Goal: Information Seeking & Learning: Learn about a topic

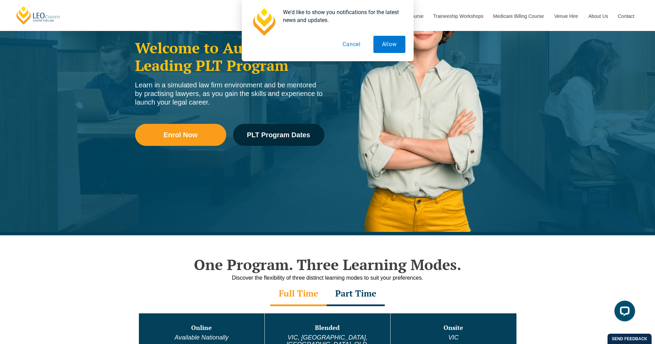
click at [356, 44] on button "Cancel" at bounding box center [351, 44] width 35 height 17
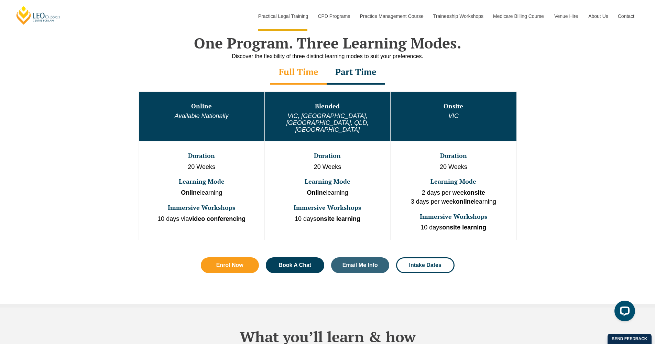
scroll to position [341, 0]
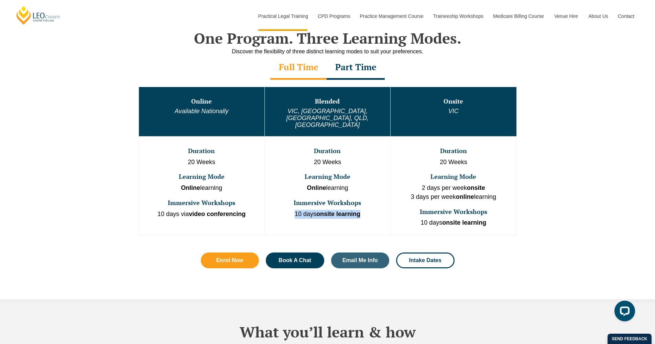
drag, startPoint x: 292, startPoint y: 198, endPoint x: 374, endPoint y: 195, distance: 81.5
click at [374, 210] on p "10 days onsite learning" at bounding box center [327, 214] width 124 height 9
click at [323, 147] on h3 "Duration" at bounding box center [327, 150] width 124 height 7
drag, startPoint x: 313, startPoint y: 135, endPoint x: 350, endPoint y: 123, distance: 39.0
click at [368, 201] on td "Duration 20 Weeks Learning Mode Online learning Immersive Workshops 10 days ons…" at bounding box center [327, 185] width 126 height 99
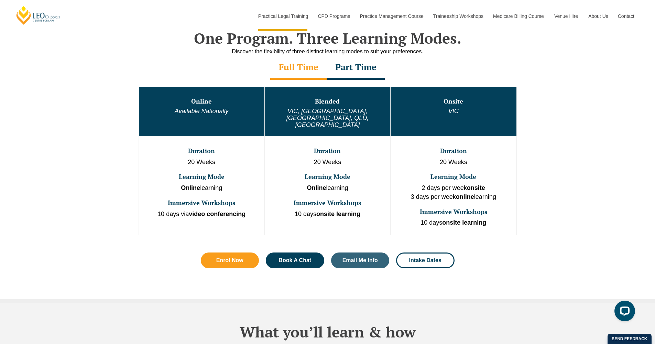
click at [304, 65] on div "Full Time" at bounding box center [298, 68] width 56 height 24
click at [354, 69] on div "Part Time" at bounding box center [355, 68] width 58 height 24
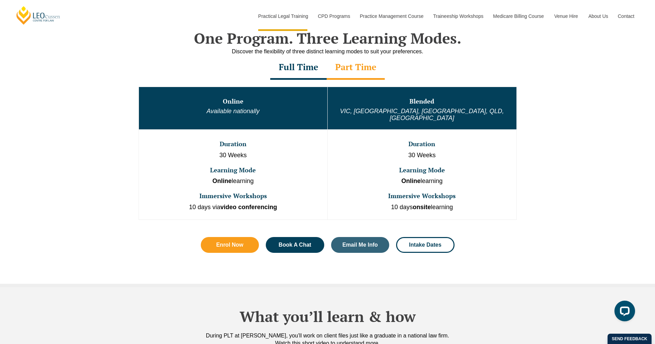
click at [297, 69] on div "Full Time" at bounding box center [298, 68] width 56 height 24
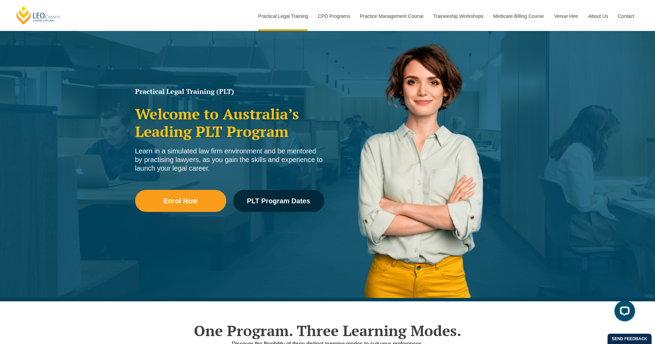
scroll to position [0, 0]
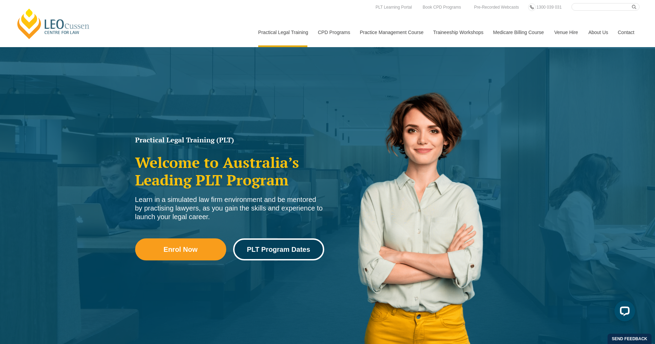
click at [290, 254] on link "PLT Program Dates" at bounding box center [278, 249] width 91 height 22
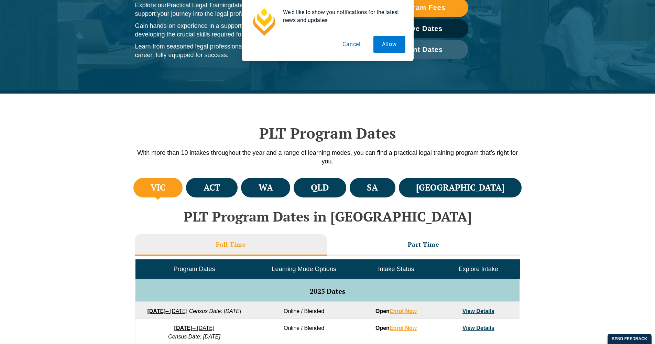
scroll to position [111, 0]
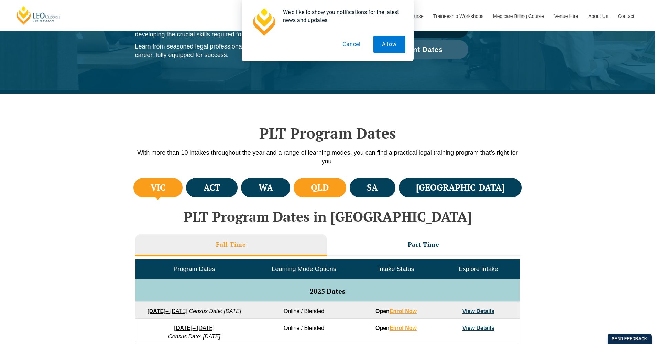
click at [329, 191] on h4 "QLD" at bounding box center [320, 187] width 18 height 11
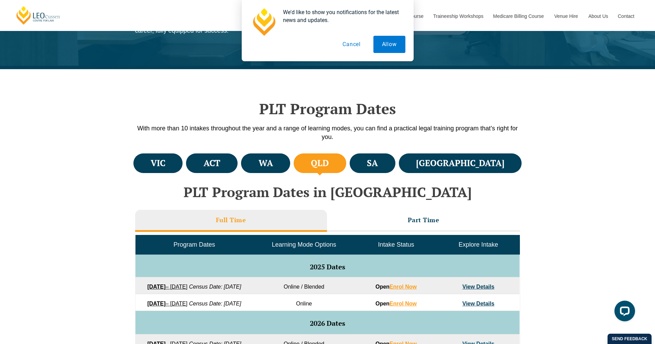
scroll to position [291, 0]
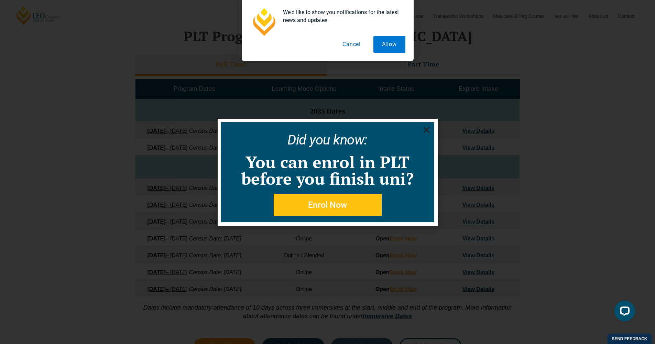
click at [351, 45] on button "Cancel" at bounding box center [351, 44] width 35 height 17
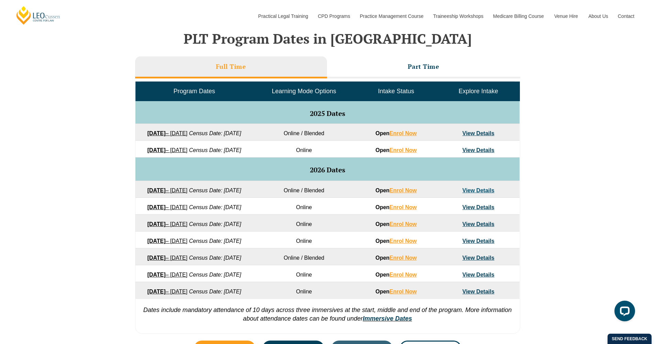
scroll to position [307, 0]
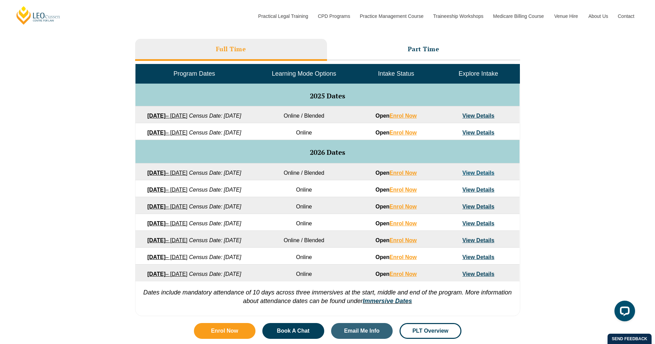
click at [165, 116] on strong "[DATE]" at bounding box center [156, 116] width 18 height 6
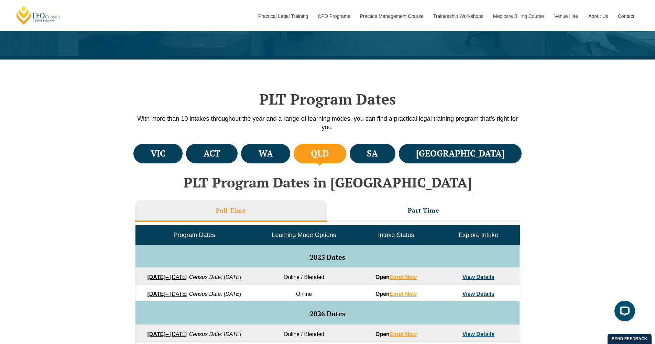
scroll to position [0, 0]
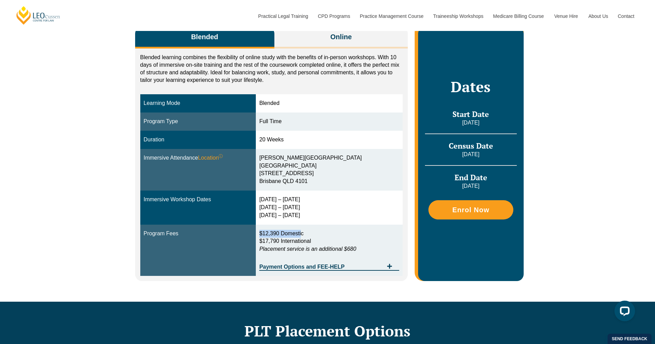
drag, startPoint x: 263, startPoint y: 229, endPoint x: 304, endPoint y: 227, distance: 40.6
click at [303, 230] on span "$12,390 Domestic" at bounding box center [281, 233] width 44 height 6
click at [324, 232] on p "$12,390 Domestic $17,790 International Placement service is an additional $680" at bounding box center [329, 242] width 140 height 24
drag, startPoint x: 291, startPoint y: 231, endPoint x: 258, endPoint y: 232, distance: 32.6
click at [259, 232] on td "$12,390 Domestic $17,790 International Placement service is an additional $680 …" at bounding box center [329, 250] width 147 height 52
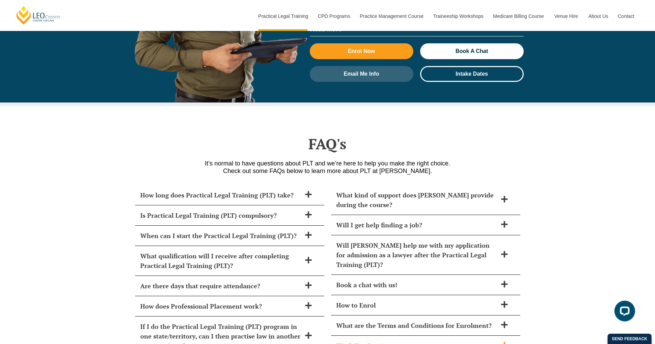
scroll to position [2947, 0]
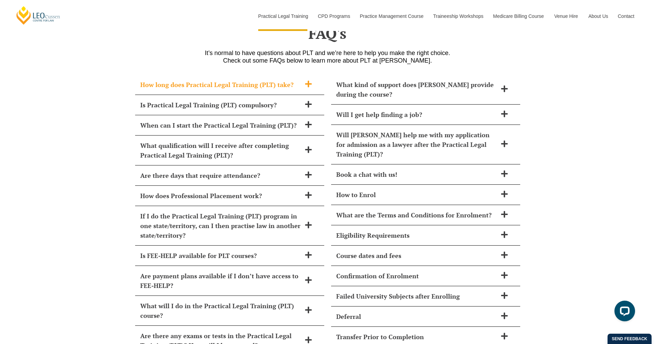
click at [310, 80] on icon at bounding box center [308, 83] width 7 height 7
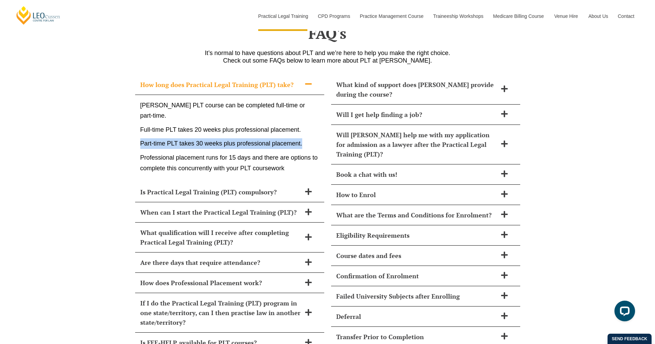
drag, startPoint x: 138, startPoint y: 116, endPoint x: 306, endPoint y: 121, distance: 167.1
click at [306, 121] on div "Leo Cussen’s PLT course can be completed full-time or part-time. Full-time PLT …" at bounding box center [229, 138] width 189 height 87
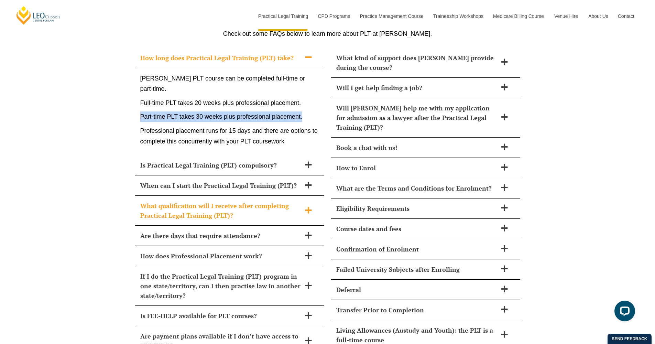
scroll to position [2978, 0]
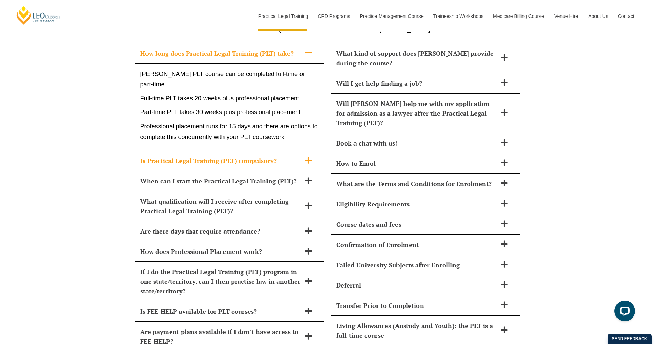
click at [306, 156] on icon at bounding box center [308, 160] width 8 height 8
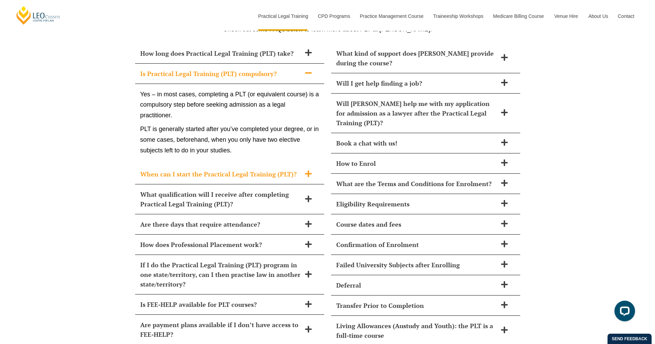
click at [306, 170] on icon at bounding box center [308, 174] width 8 height 8
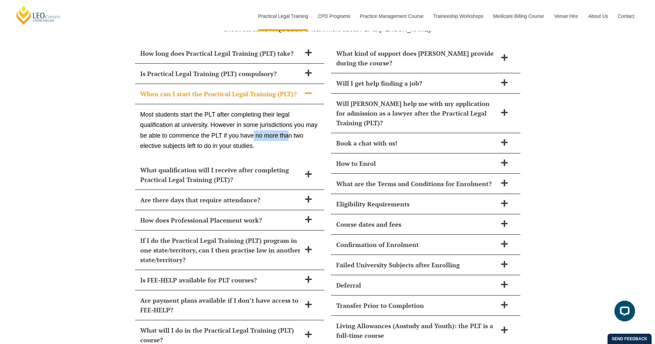
drag, startPoint x: 254, startPoint y: 109, endPoint x: 289, endPoint y: 109, distance: 35.1
click at [289, 109] on p "Most students start the PLT after completing their legal qualification at unive…" at bounding box center [229, 130] width 179 height 42
drag, startPoint x: 245, startPoint y: 111, endPoint x: 237, endPoint y: 111, distance: 7.9
click at [245, 111] on p "Most students start the PLT after completing their legal qualification at unive…" at bounding box center [229, 130] width 179 height 42
drag, startPoint x: 224, startPoint y: 109, endPoint x: 267, endPoint y: 115, distance: 43.4
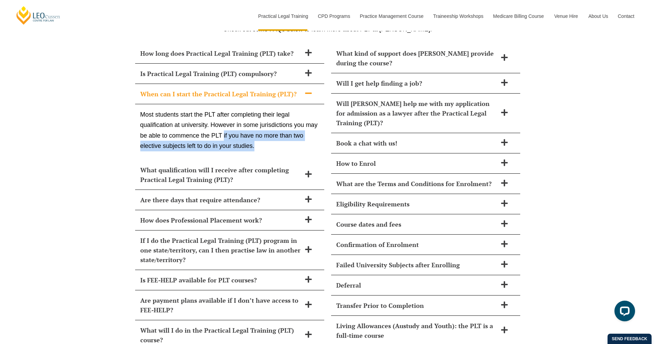
click at [267, 115] on p "Most students start the PLT after completing their legal qualification at unive…" at bounding box center [229, 130] width 179 height 42
drag, startPoint x: 219, startPoint y: 111, endPoint x: 211, endPoint y: 110, distance: 8.0
click at [218, 111] on p "Most students start the PLT after completing their legal qualification at unive…" at bounding box center [229, 130] width 179 height 42
drag, startPoint x: 211, startPoint y: 110, endPoint x: 266, endPoint y: 123, distance: 57.0
click at [266, 123] on p "Most students start the PLT after completing their legal qualification at unive…" at bounding box center [229, 130] width 179 height 42
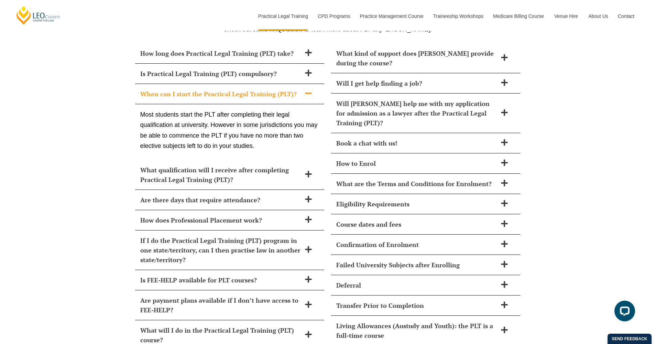
click at [259, 124] on p "Most students start the PLT after completing their legal qualification at unive…" at bounding box center [229, 130] width 179 height 42
drag, startPoint x: 254, startPoint y: 111, endPoint x: 295, endPoint y: 115, distance: 41.1
click at [295, 115] on p "Most students start the PLT after completing their legal qualification at unive…" at bounding box center [229, 130] width 179 height 42
click at [311, 170] on icon at bounding box center [308, 174] width 8 height 8
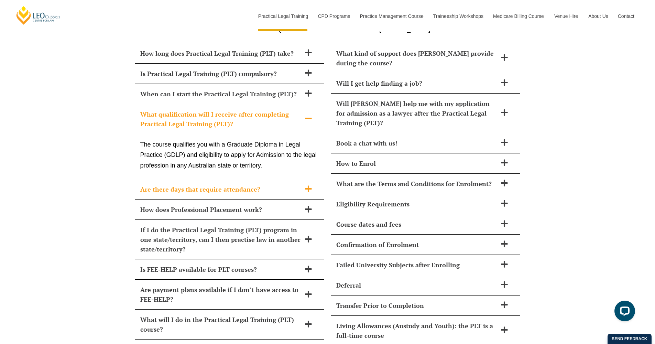
click at [307, 185] on span at bounding box center [308, 189] width 14 height 9
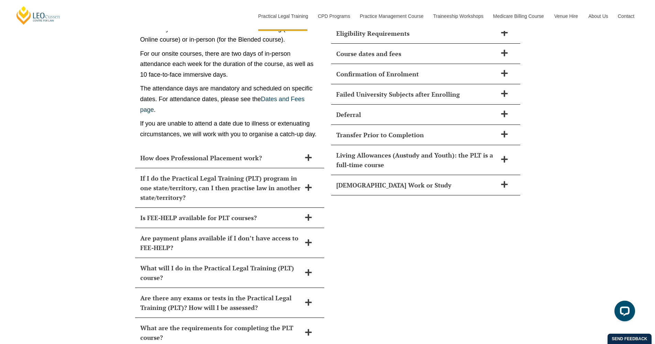
scroll to position [3153, 0]
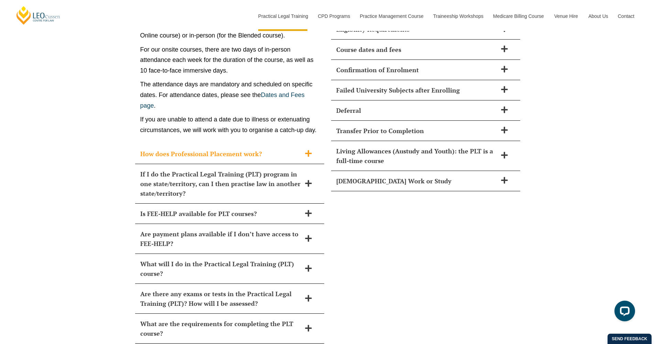
click at [307, 149] on icon at bounding box center [308, 153] width 8 height 8
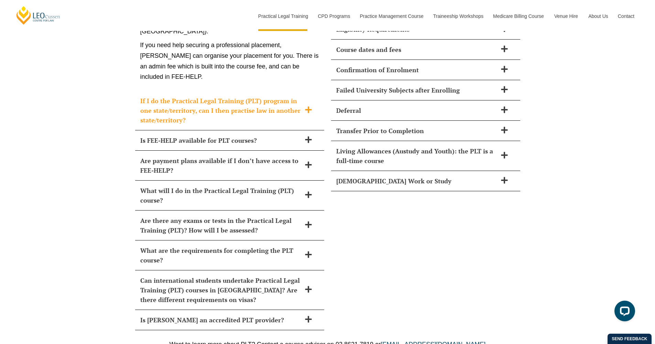
click at [312, 106] on icon at bounding box center [308, 110] width 8 height 8
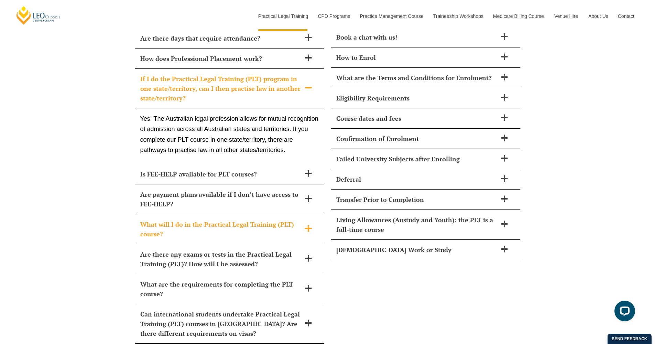
scroll to position [3098, 0]
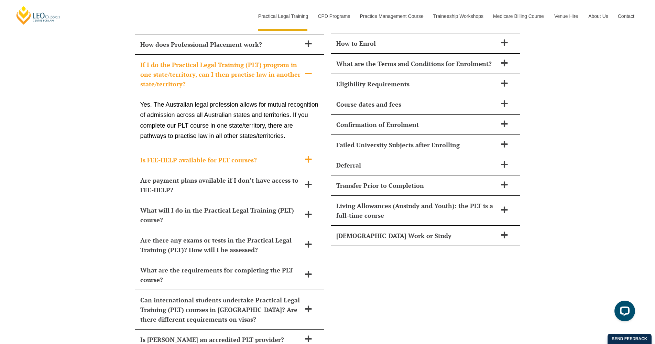
click at [304, 155] on span at bounding box center [308, 159] width 14 height 9
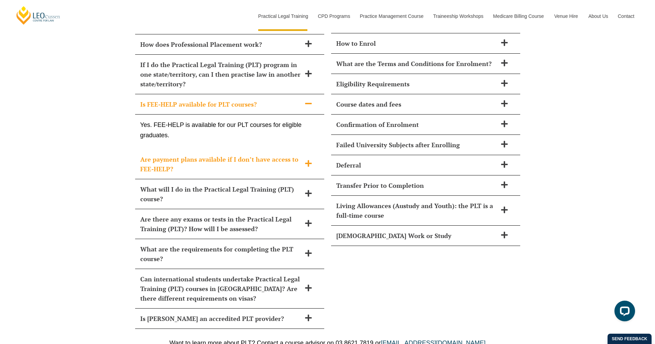
click at [307, 159] on span at bounding box center [308, 163] width 14 height 9
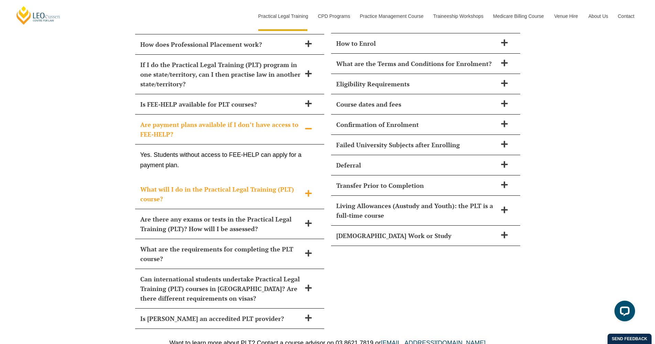
click at [306, 189] on icon at bounding box center [308, 193] width 8 height 8
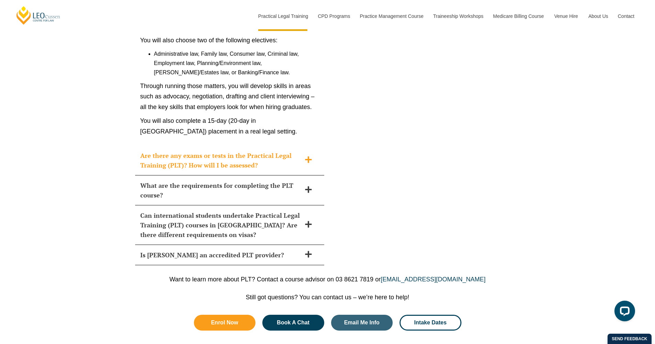
scroll to position [3370, 0]
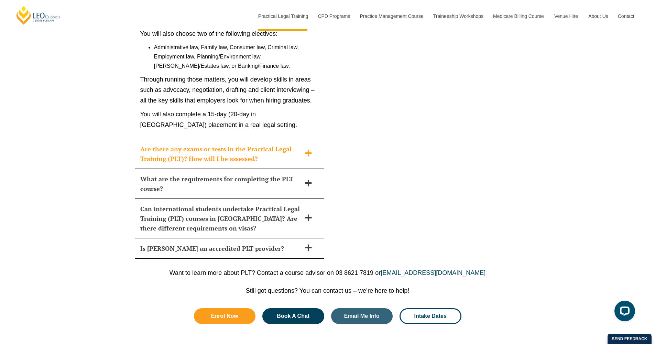
click at [309, 149] on icon at bounding box center [308, 152] width 7 height 7
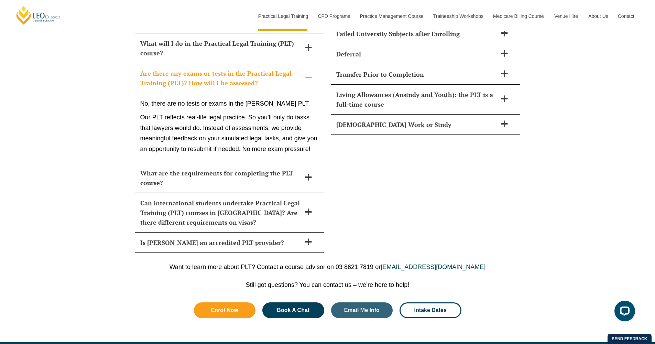
scroll to position [3174, 0]
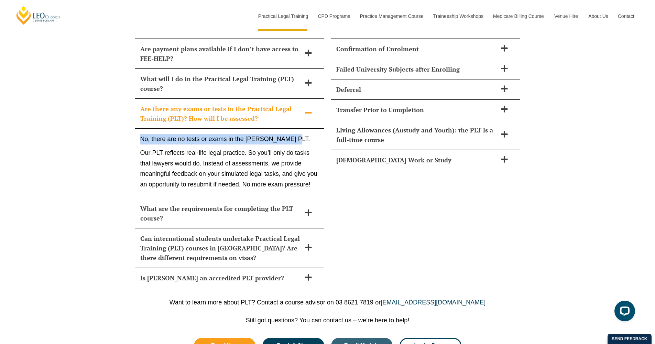
drag, startPoint x: 138, startPoint y: 113, endPoint x: 297, endPoint y: 113, distance: 158.8
click at [297, 129] on div "No, there are no tests or exams in the Leo Cussen PLT. Our PLT reflects real-li…" at bounding box center [229, 164] width 189 height 70
click at [140, 129] on div "No, there are no tests or exams in the Leo Cussen PLT. Our PLT reflects real-li…" at bounding box center [229, 164] width 189 height 70
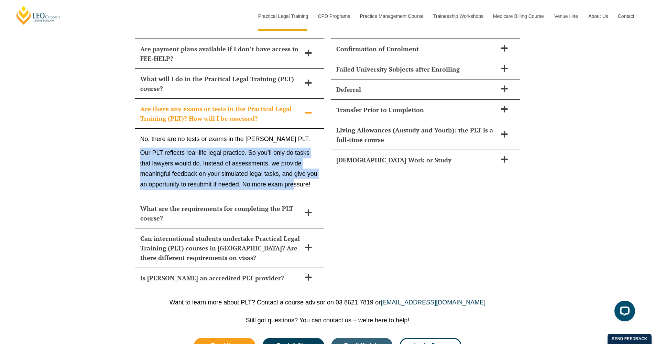
drag, startPoint x: 138, startPoint y: 125, endPoint x: 295, endPoint y: 156, distance: 159.1
click at [295, 156] on div "No, there are no tests or exams in the Leo Cussen PLT. Our PLT reflects real-li…" at bounding box center [229, 164] width 189 height 70
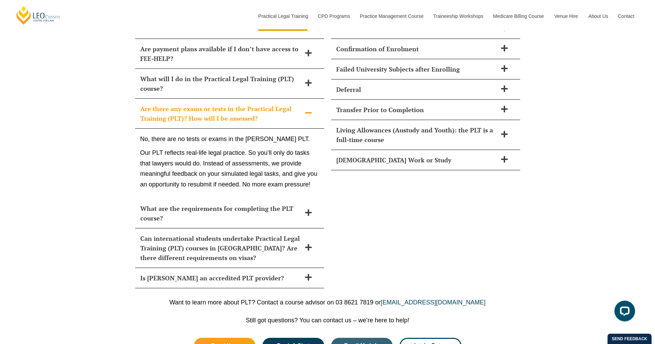
click at [303, 157] on p "Our PLT reflects real-life legal practice. So you’ll only do tasks that lawyers…" at bounding box center [229, 168] width 179 height 42
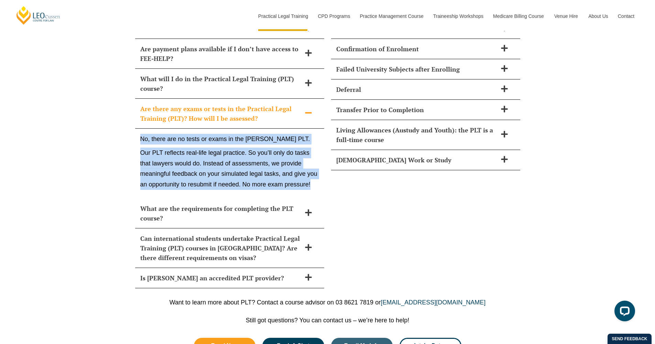
drag, startPoint x: 322, startPoint y: 157, endPoint x: 140, endPoint y: 112, distance: 186.9
click at [140, 129] on div "No, there are no tests or exams in the Leo Cussen PLT. Our PLT reflects real-li…" at bounding box center [229, 164] width 189 height 70
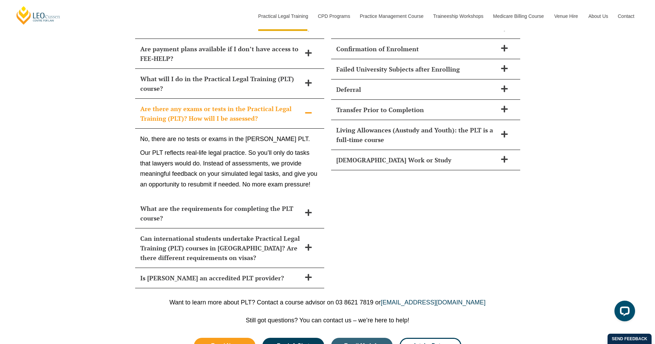
click at [167, 147] on p "Our PLT reflects real-life legal practice. So you’ll only do tasks that lawyers…" at bounding box center [229, 168] width 179 height 42
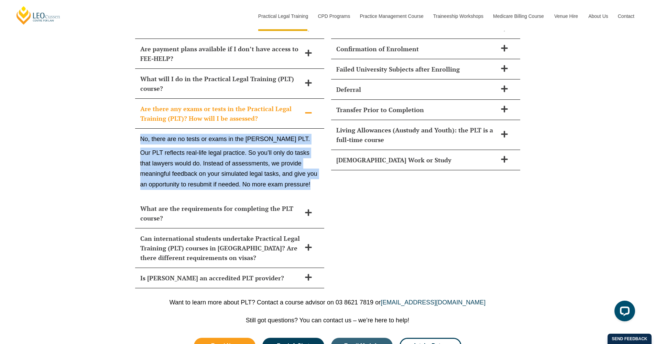
drag, startPoint x: 140, startPoint y: 111, endPoint x: 316, endPoint y: 165, distance: 183.7
click at [318, 162] on div "No, there are no tests or exams in the Leo Cussen PLT. Our PLT reflects real-li…" at bounding box center [229, 164] width 189 height 70
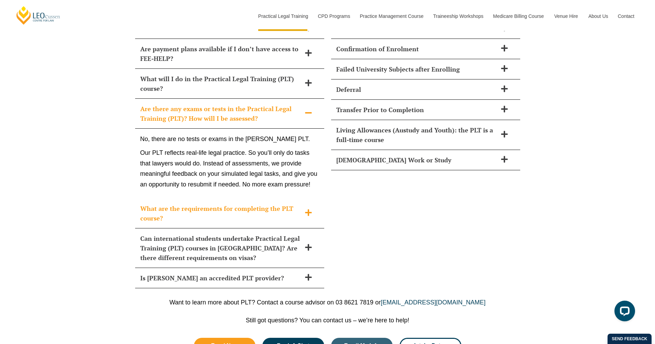
click at [309, 209] on icon at bounding box center [308, 212] width 7 height 7
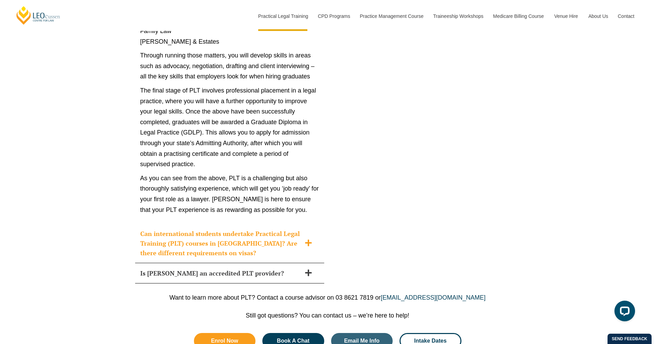
scroll to position [3895, 0]
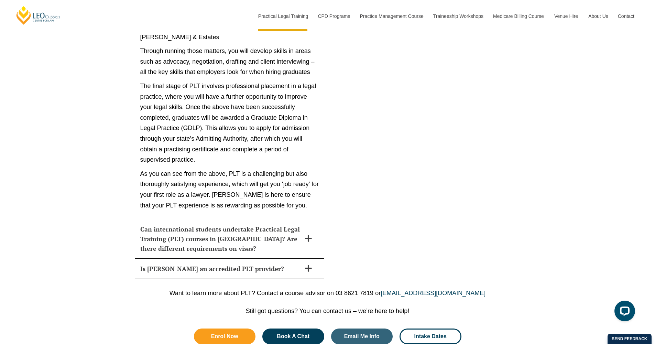
click at [309, 264] on icon at bounding box center [308, 268] width 8 height 8
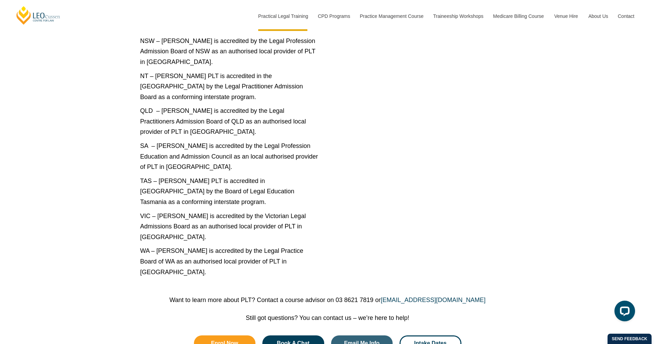
scroll to position [3406, 0]
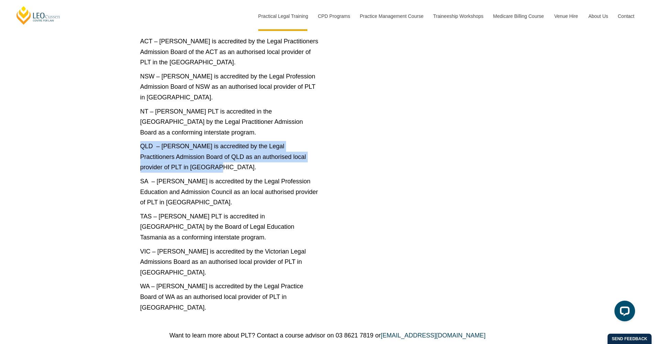
drag, startPoint x: 210, startPoint y: 142, endPoint x: 131, endPoint y: 119, distance: 81.7
click at [231, 112] on div "Yes, Leo Cussen is accredited across the nation as a local PLT provider, so com…" at bounding box center [229, 154] width 189 height 336
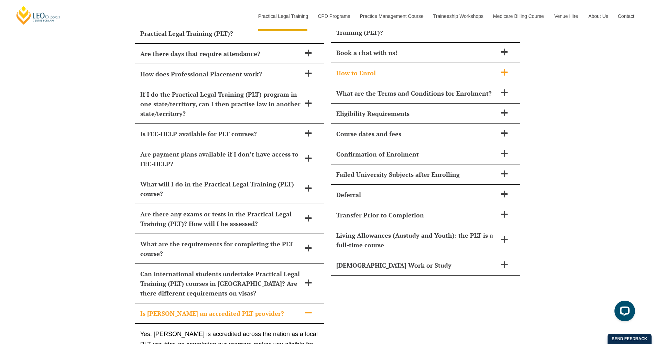
scroll to position [3104, 0]
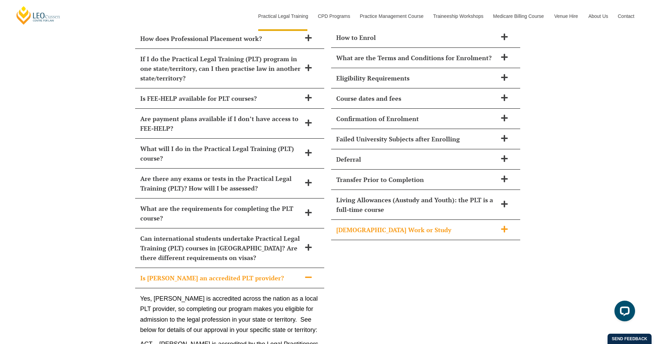
click at [502, 225] on span at bounding box center [504, 229] width 14 height 9
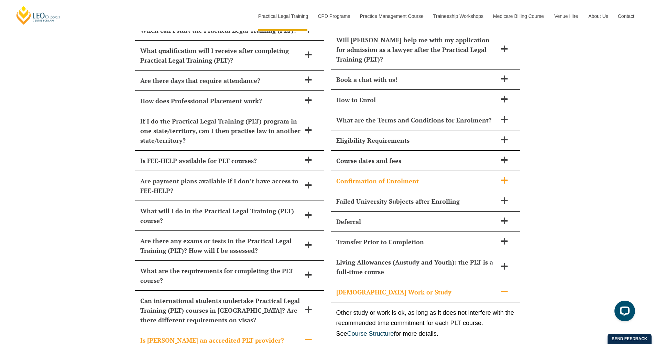
scroll to position [3037, 0]
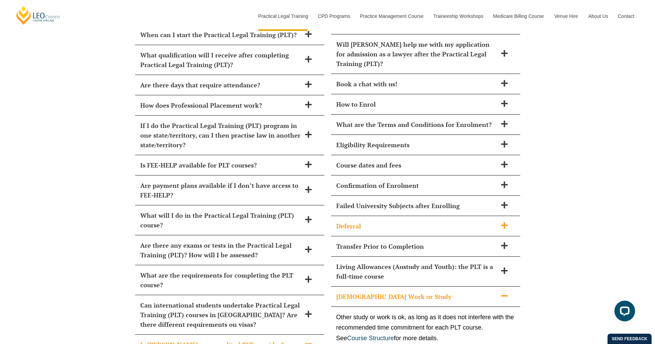
click at [512, 216] on div "Deferral" at bounding box center [425, 226] width 189 height 20
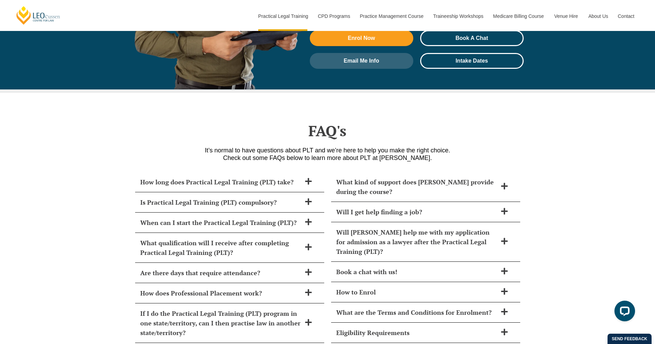
scroll to position [2661, 0]
